Goal: Information Seeking & Learning: Check status

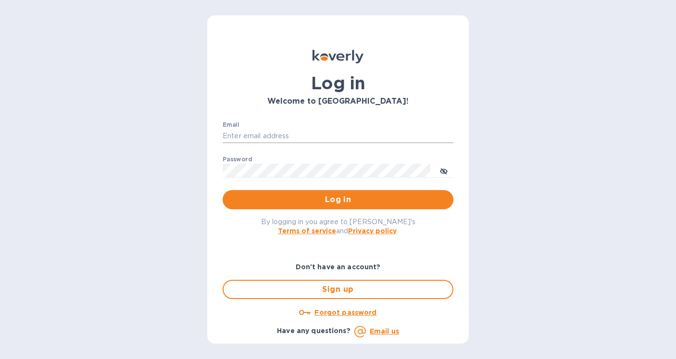
click at [334, 138] on input "Email" at bounding box center [338, 136] width 231 height 14
type input "[EMAIL_ADDRESS][DOMAIN_NAME]"
click at [336, 198] on span "Log in" at bounding box center [337, 200] width 215 height 12
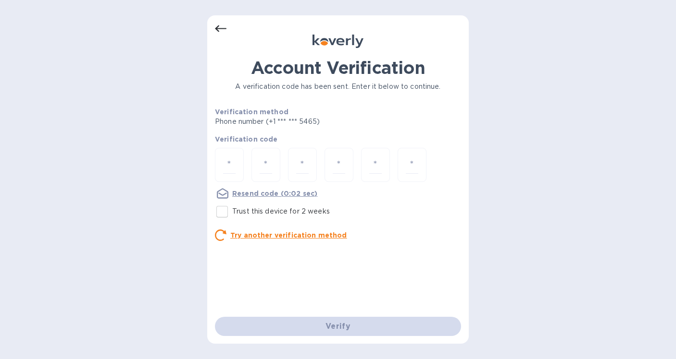
click at [298, 232] on u "Try another verification method" at bounding box center [288, 236] width 117 height 8
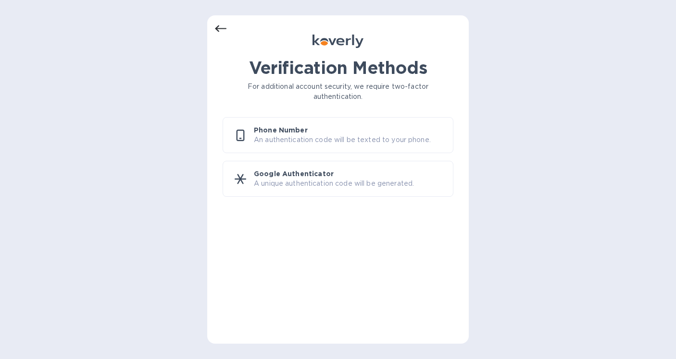
click at [296, 188] on p "A unique authentication code will be generated." at bounding box center [349, 184] width 191 height 10
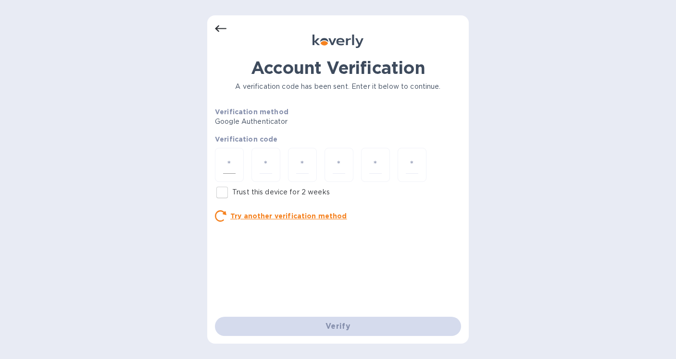
click at [231, 166] on input "number" at bounding box center [229, 165] width 12 height 18
type input "8"
type input "5"
type input "9"
type input "4"
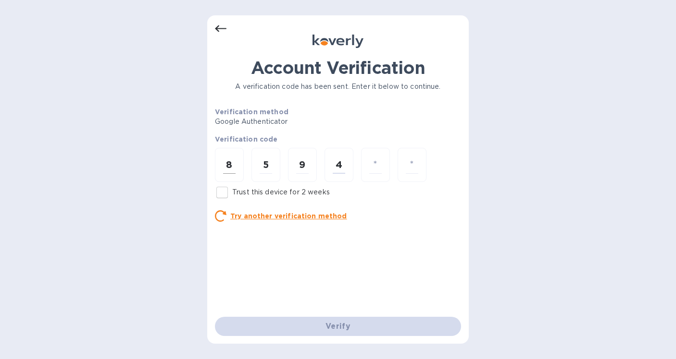
type input "8"
type input "4"
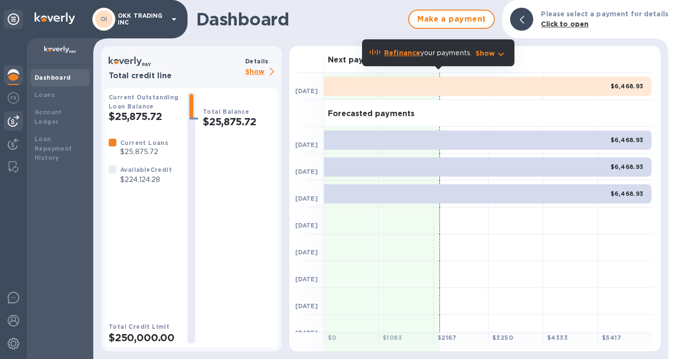
click at [17, 121] on img at bounding box center [14, 121] width 12 height 12
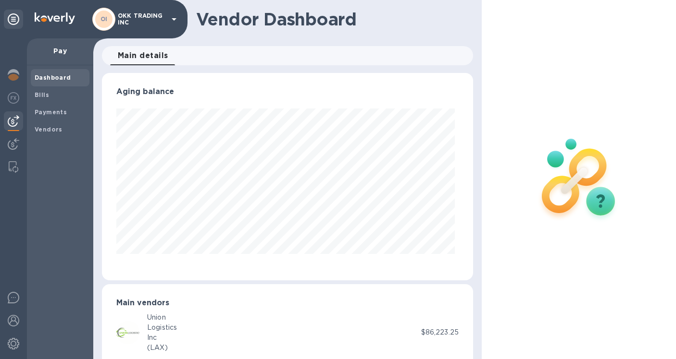
scroll to position [208, 367]
click at [50, 128] on b "Vendors" at bounding box center [49, 129] width 28 height 7
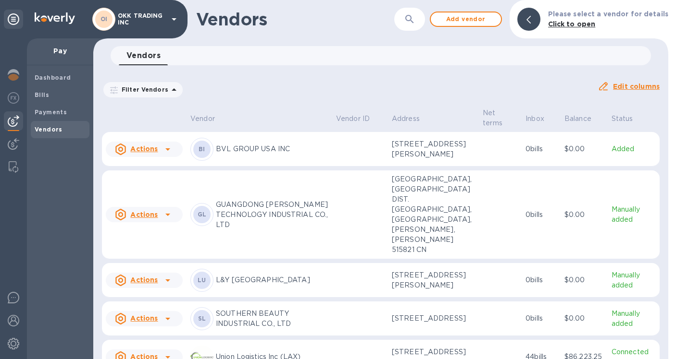
click at [225, 218] on p "GUANGDONG [PERSON_NAME] TECHNOLOGY INDUSTRIAL CO., LTD" at bounding box center [272, 215] width 112 height 30
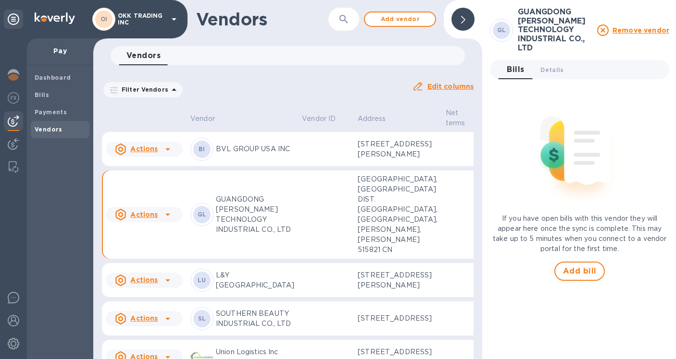
click at [465, 24] on div at bounding box center [462, 19] width 23 height 23
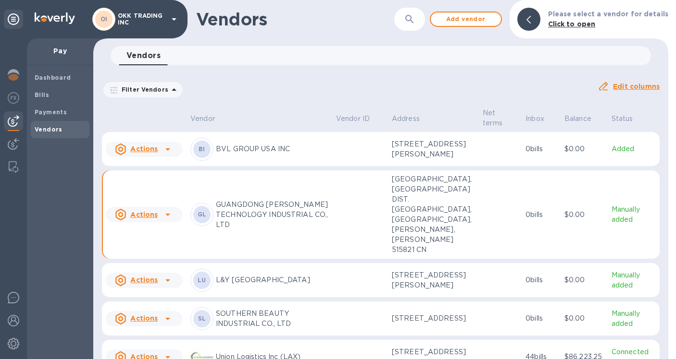
click at [626, 88] on u "Edit columns" at bounding box center [636, 87] width 47 height 8
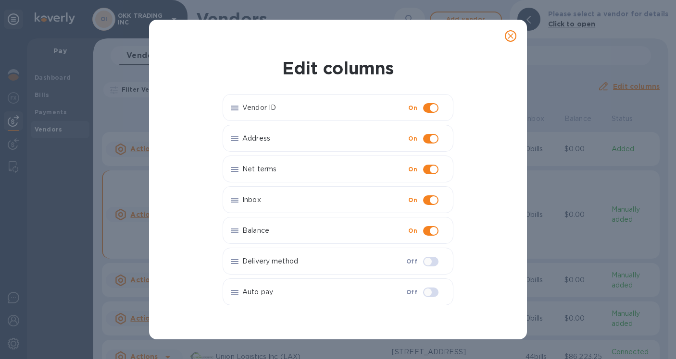
scroll to position [58, 0]
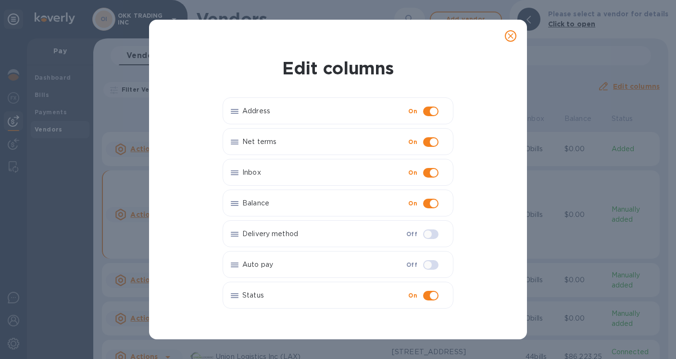
click at [424, 235] on input "checkbox" at bounding box center [427, 234] width 49 height 16
checkbox input "true"
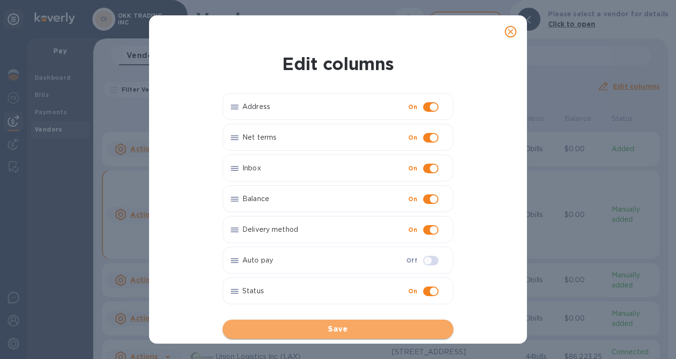
click at [353, 333] on span "Save" at bounding box center [337, 330] width 215 height 12
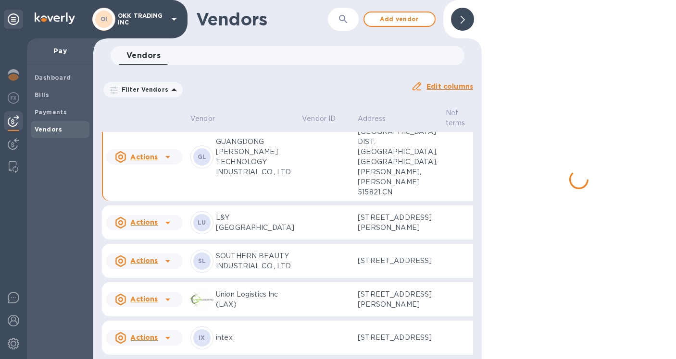
scroll to position [148, 0]
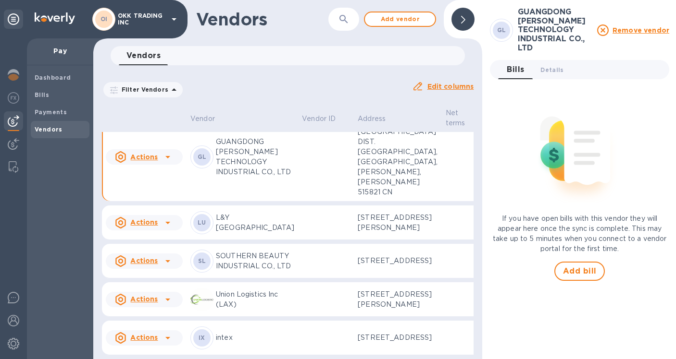
click at [464, 18] on icon at bounding box center [463, 20] width 4 height 8
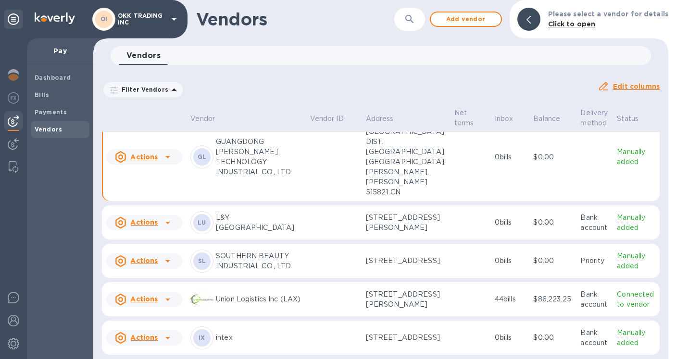
scroll to position [137, 0]
click at [580, 256] on p "Priority" at bounding box center [594, 261] width 29 height 10
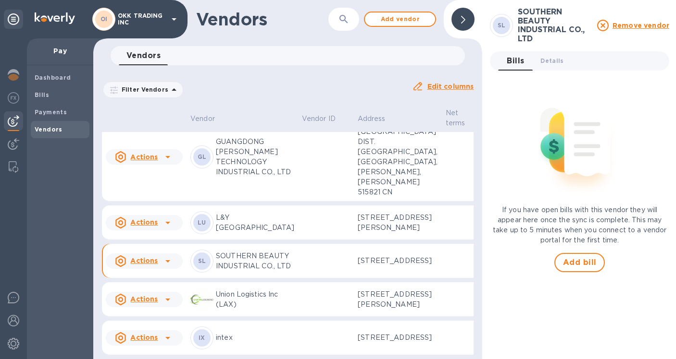
scroll to position [148, 0]
click at [554, 62] on span "Details 0" at bounding box center [551, 61] width 23 height 10
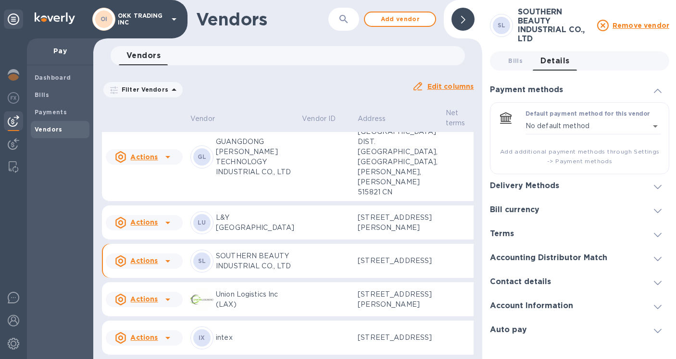
click at [558, 191] on div "Delivery Methods" at bounding box center [579, 186] width 179 height 24
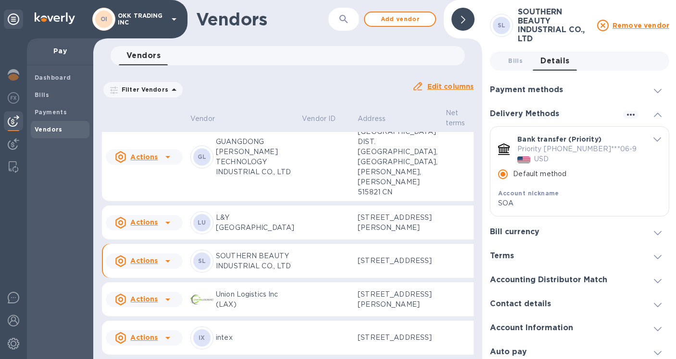
click at [557, 230] on div "Bill currency" at bounding box center [579, 233] width 179 height 24
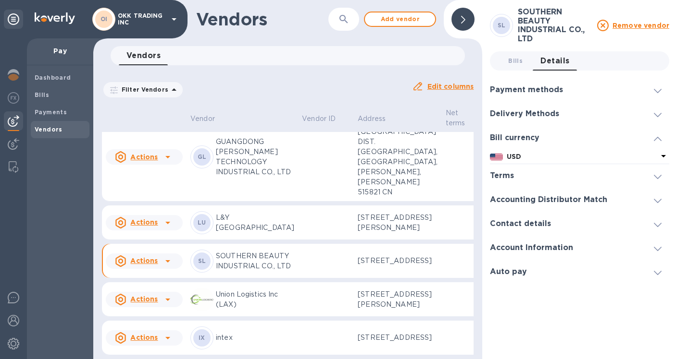
click at [561, 183] on div "Terms" at bounding box center [579, 176] width 179 height 24
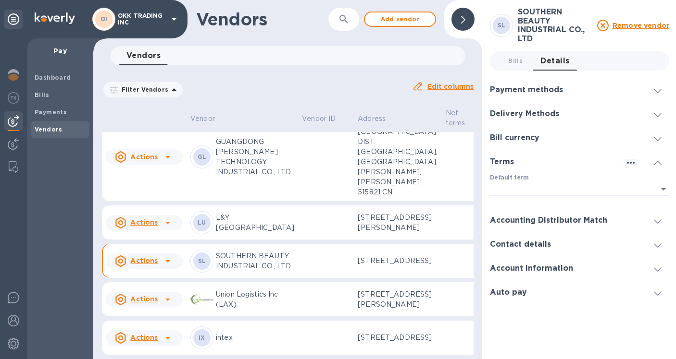
click at [562, 219] on h3 "Accounting Distributor Match" at bounding box center [548, 220] width 117 height 9
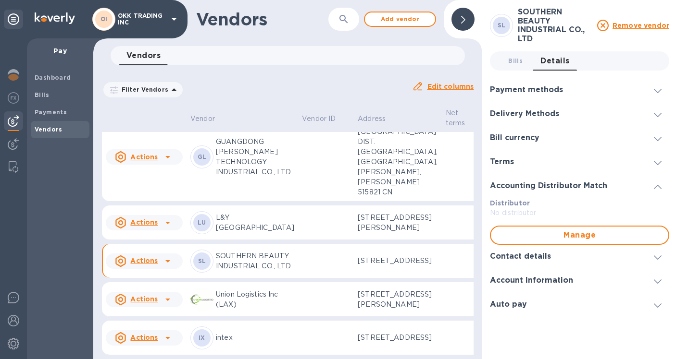
click at [562, 258] on div "Contact details" at bounding box center [579, 257] width 179 height 24
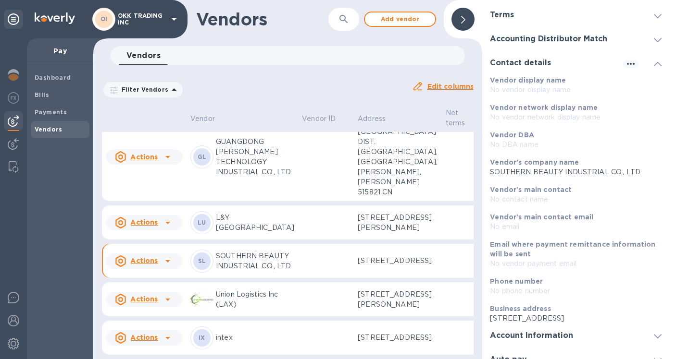
scroll to position [170, 0]
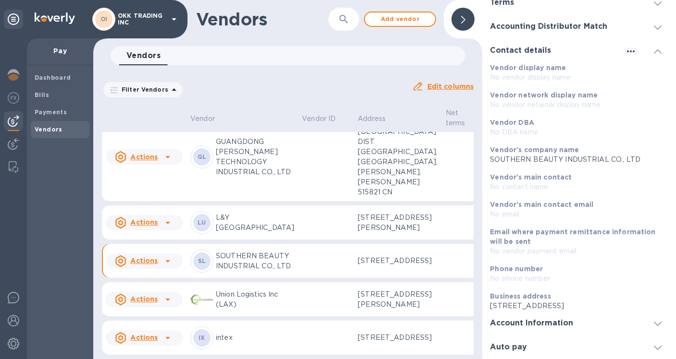
click at [561, 322] on h3 "Account Information" at bounding box center [531, 323] width 83 height 9
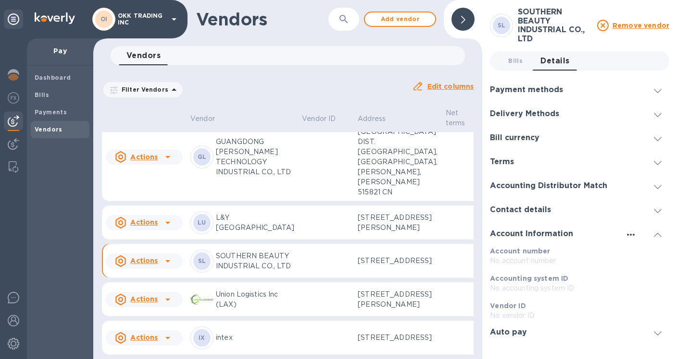
click at [630, 236] on icon "button" at bounding box center [631, 235] width 12 height 12
click at [633, 254] on li "Edit" at bounding box center [642, 254] width 38 height 31
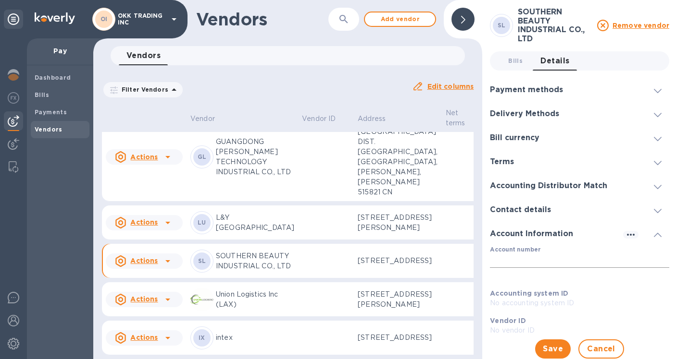
scroll to position [23, 0]
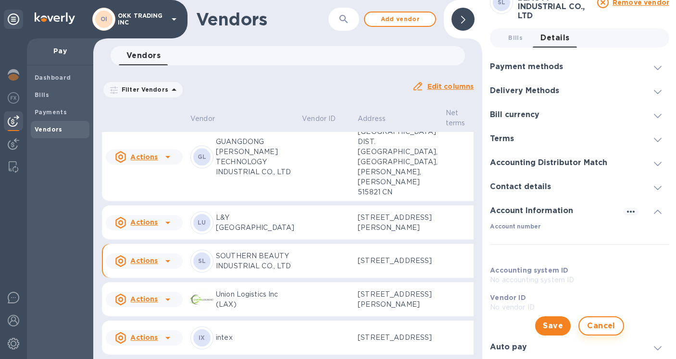
click at [587, 324] on span "Cancel" at bounding box center [601, 327] width 28 height 12
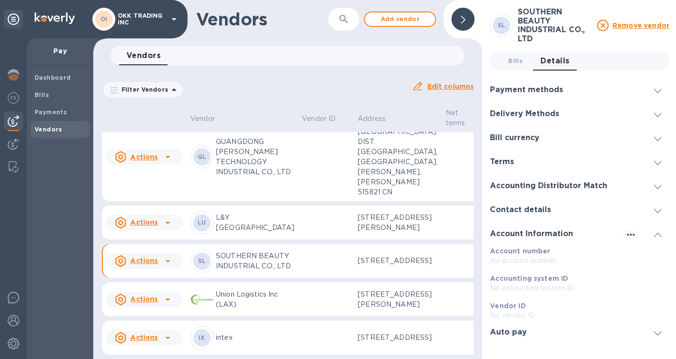
click at [583, 333] on div "Auto pay" at bounding box center [579, 333] width 179 height 24
click at [582, 117] on div "Delivery Methods" at bounding box center [579, 114] width 179 height 24
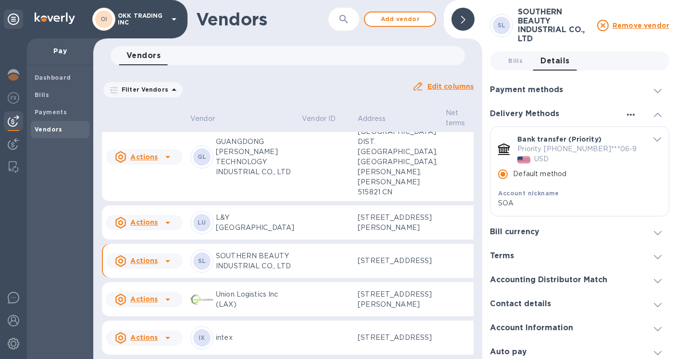
click at [626, 113] on icon "button" at bounding box center [631, 115] width 12 height 12
click at [594, 88] on div at bounding box center [338, 179] width 676 height 359
click at [594, 88] on div "Payment methods" at bounding box center [579, 90] width 179 height 24
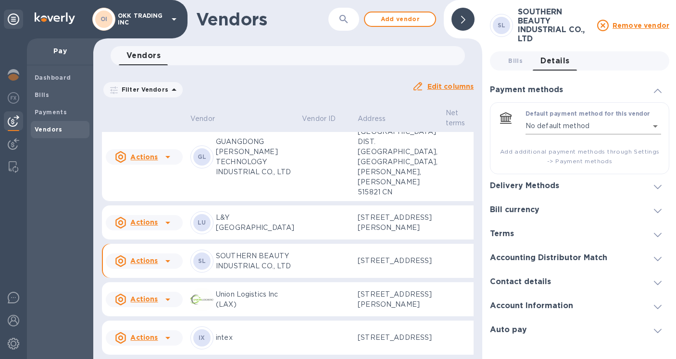
click at [611, 123] on body "OI OKK TRADING INC Pay Dashboard Bills Payments Vendors Vendors ​ Add vendor Ve…" at bounding box center [338, 179] width 676 height 359
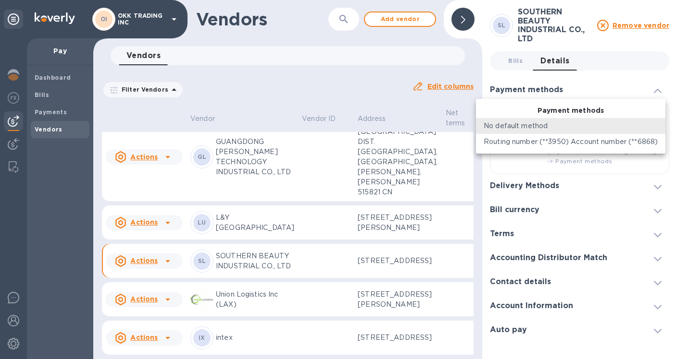
click at [611, 74] on div at bounding box center [338, 179] width 676 height 359
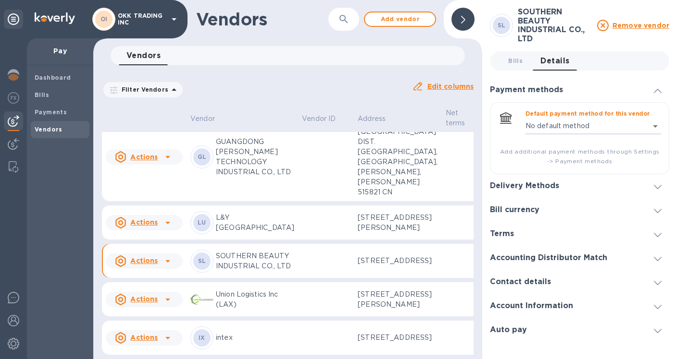
click at [602, 215] on div "Bill currency" at bounding box center [579, 210] width 179 height 24
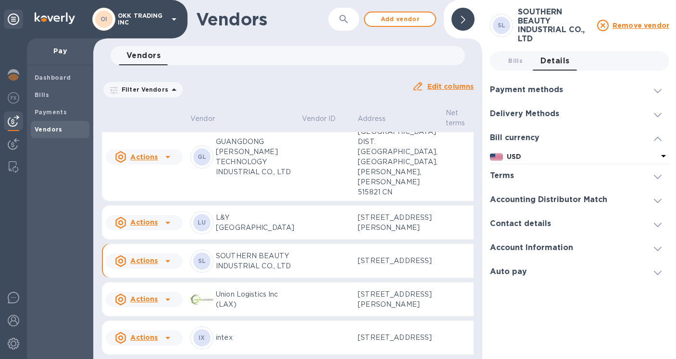
click at [604, 200] on h3 "Accounting Distributor Match" at bounding box center [548, 200] width 117 height 9
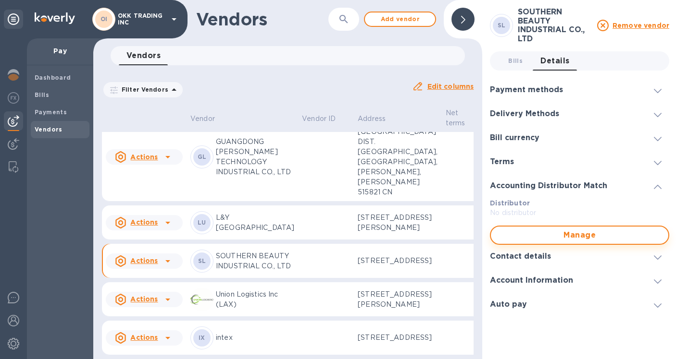
click at [591, 242] on button "Manage" at bounding box center [579, 235] width 179 height 19
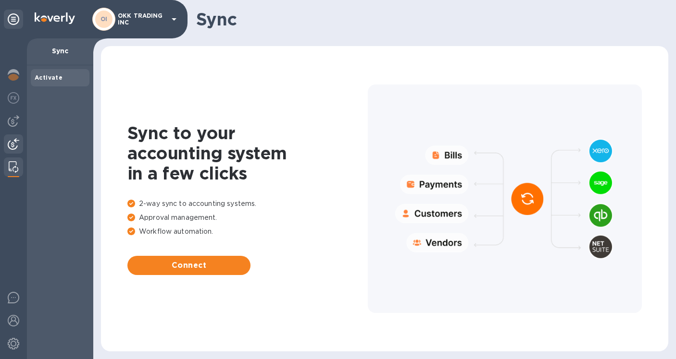
click at [11, 150] on div at bounding box center [13, 145] width 19 height 21
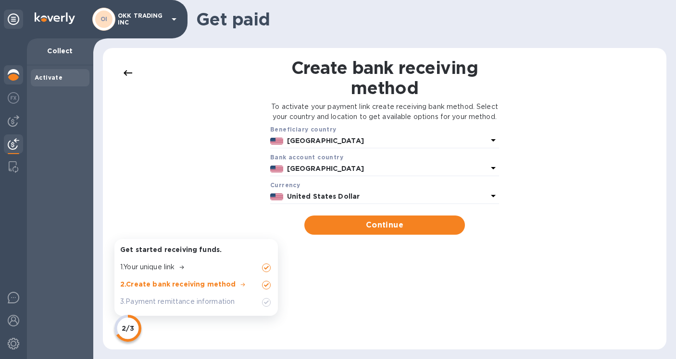
click at [14, 77] on img at bounding box center [14, 75] width 12 height 12
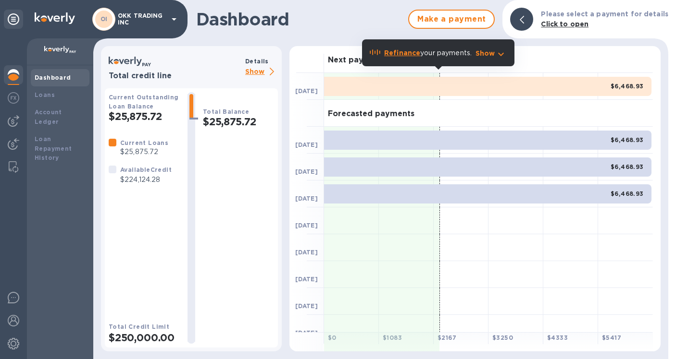
click at [261, 72] on p "Show" at bounding box center [261, 72] width 33 height 12
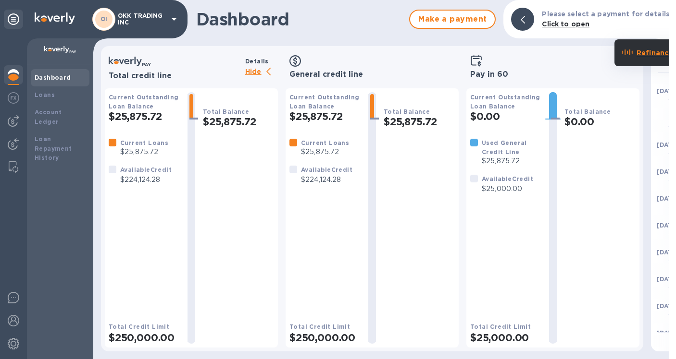
click at [322, 178] on p "$224,124.28" at bounding box center [326, 180] width 51 height 10
click at [61, 99] on div "Loans" at bounding box center [60, 95] width 51 height 10
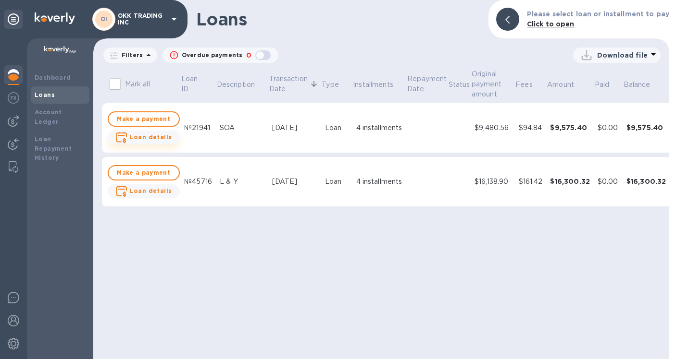
click at [162, 138] on b "Loan details" at bounding box center [151, 137] width 42 height 7
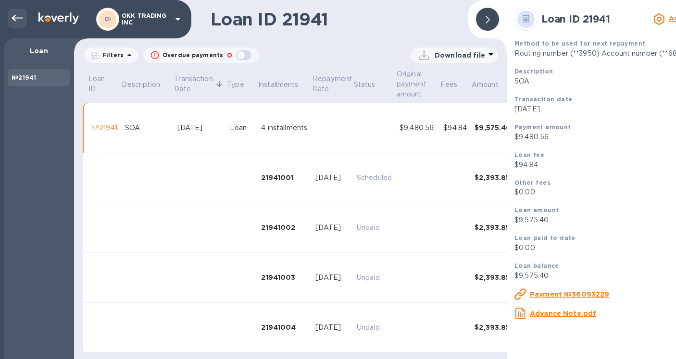
click at [19, 19] on icon at bounding box center [18, 18] width 12 height 12
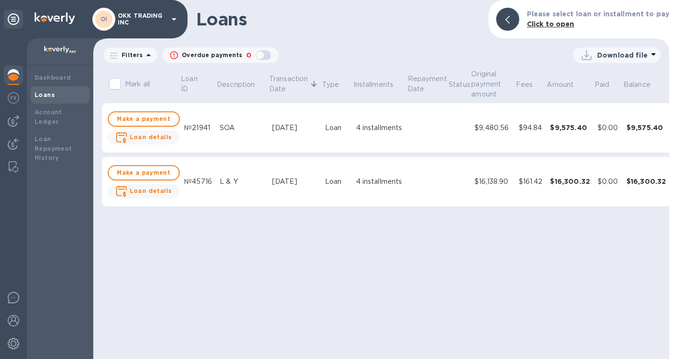
click at [221, 173] on td "L & Y" at bounding box center [242, 182] width 52 height 50
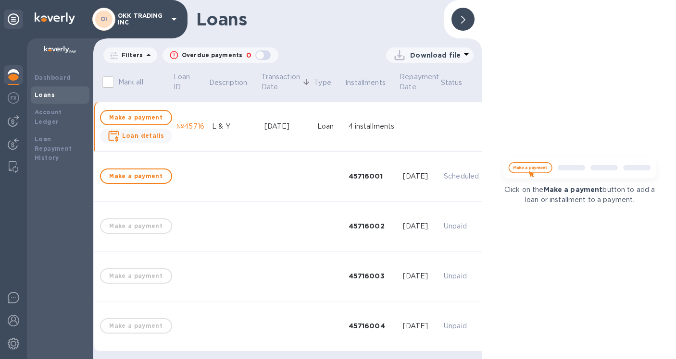
scroll to position [62, 6]
click at [466, 22] on div at bounding box center [462, 19] width 23 height 23
